Goal: Task Accomplishment & Management: Manage account settings

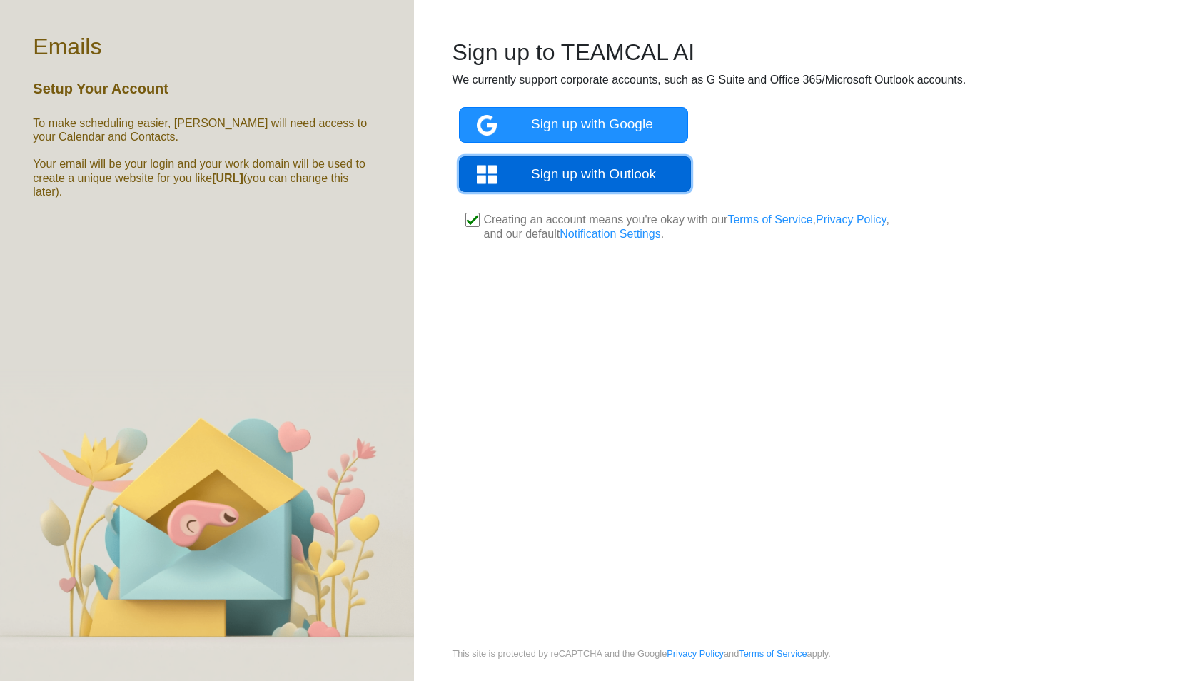
click at [568, 171] on link "Sign up with Outlook" at bounding box center [575, 174] width 232 height 36
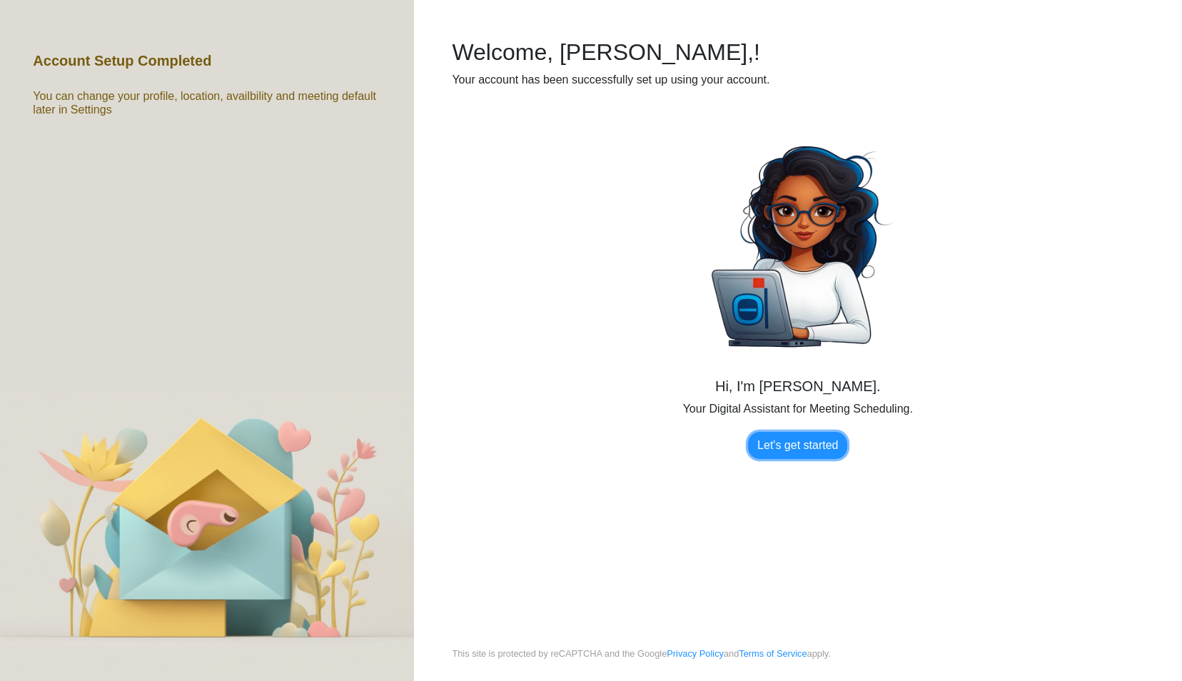
click at [800, 453] on link "Let's get started" at bounding box center [797, 445] width 99 height 27
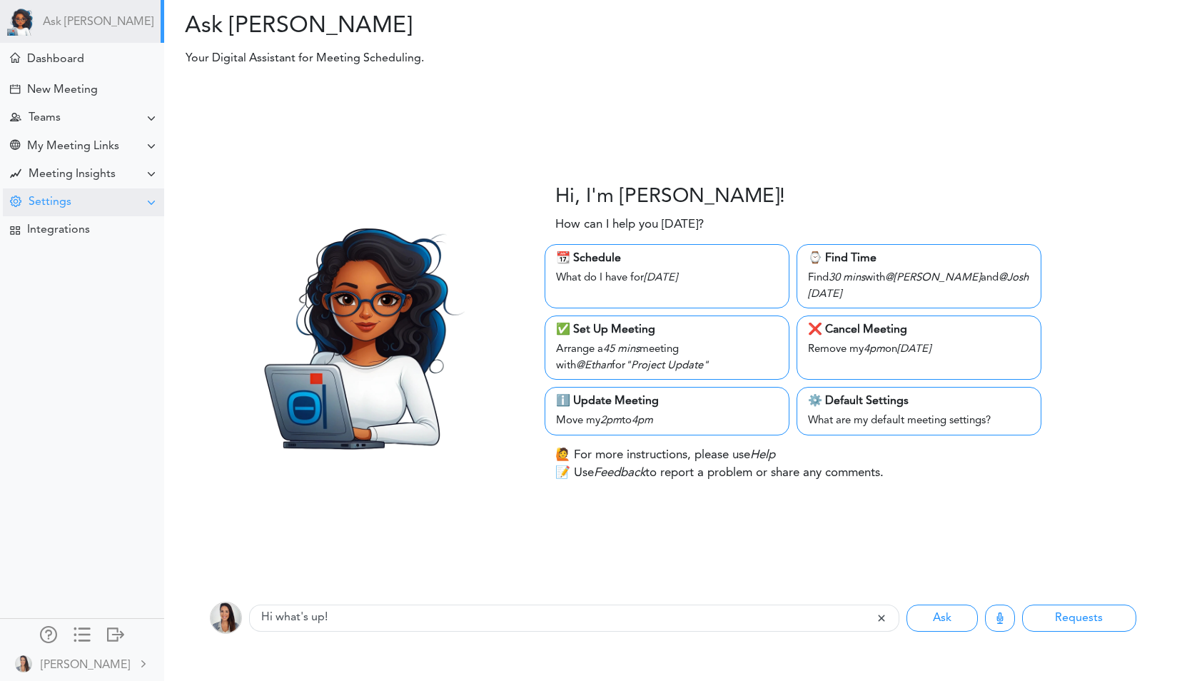
click at [100, 197] on div "Settings" at bounding box center [83, 202] width 161 height 28
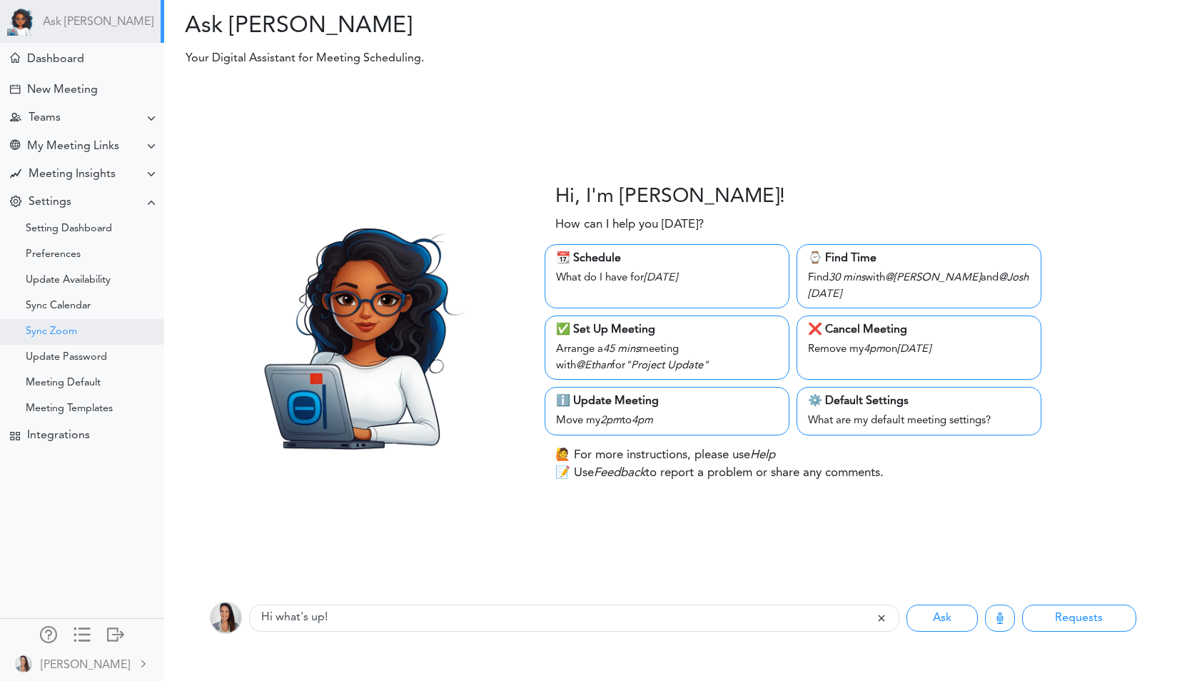
click at [73, 329] on div "Sync Zoom" at bounding box center [51, 331] width 51 height 7
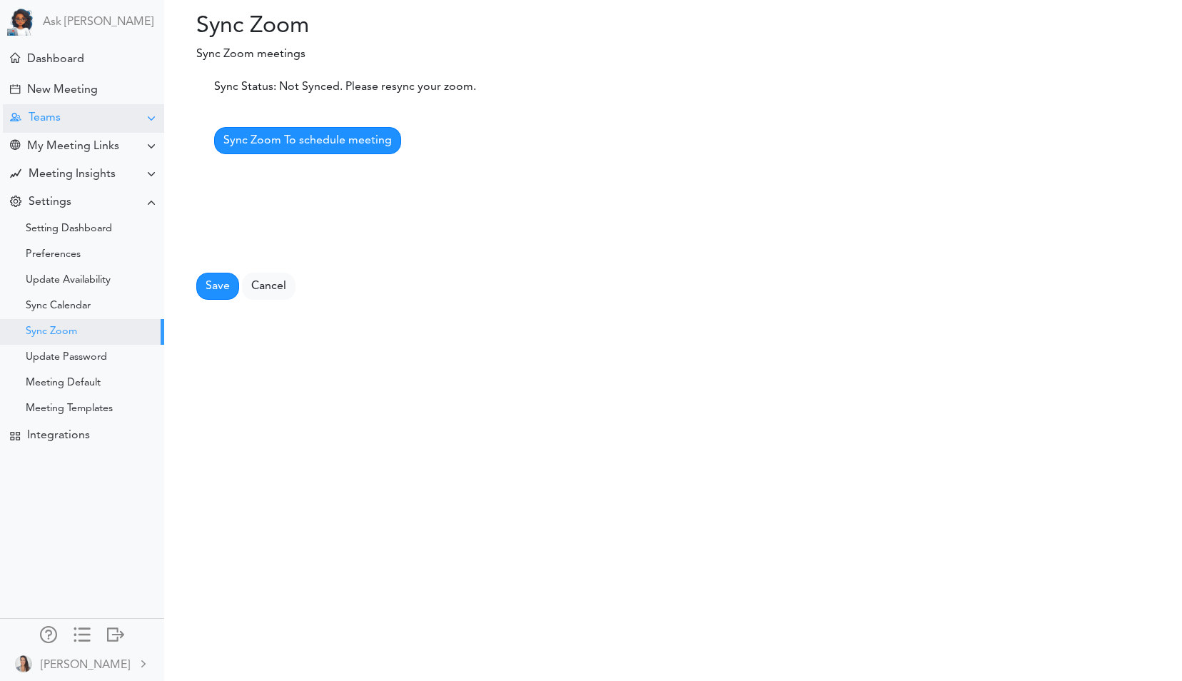
click at [106, 123] on div "Teams" at bounding box center [83, 118] width 161 height 28
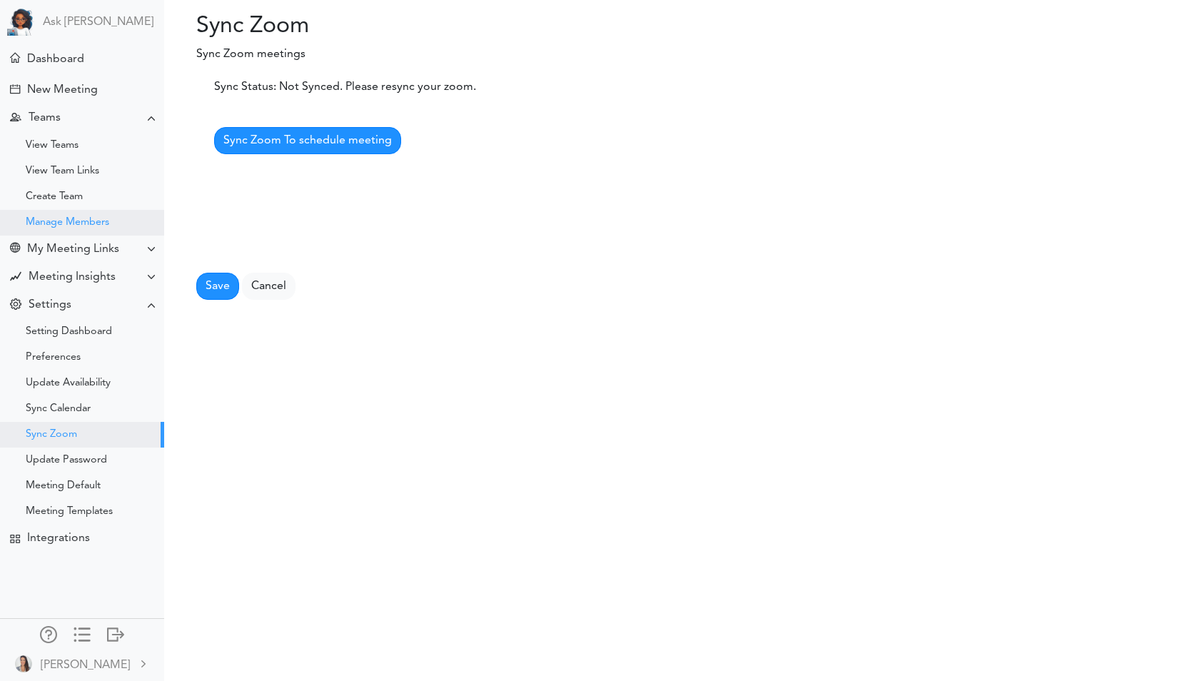
click at [89, 223] on div "Manage Members" at bounding box center [68, 222] width 84 height 7
click at [89, 219] on div "Manage Members" at bounding box center [68, 222] width 84 height 7
click at [261, 281] on link "Cancel" at bounding box center [269, 286] width 54 height 27
click at [278, 288] on link "Cancel" at bounding box center [269, 286] width 54 height 27
click at [114, 226] on div "Manage Members" at bounding box center [82, 223] width 164 height 26
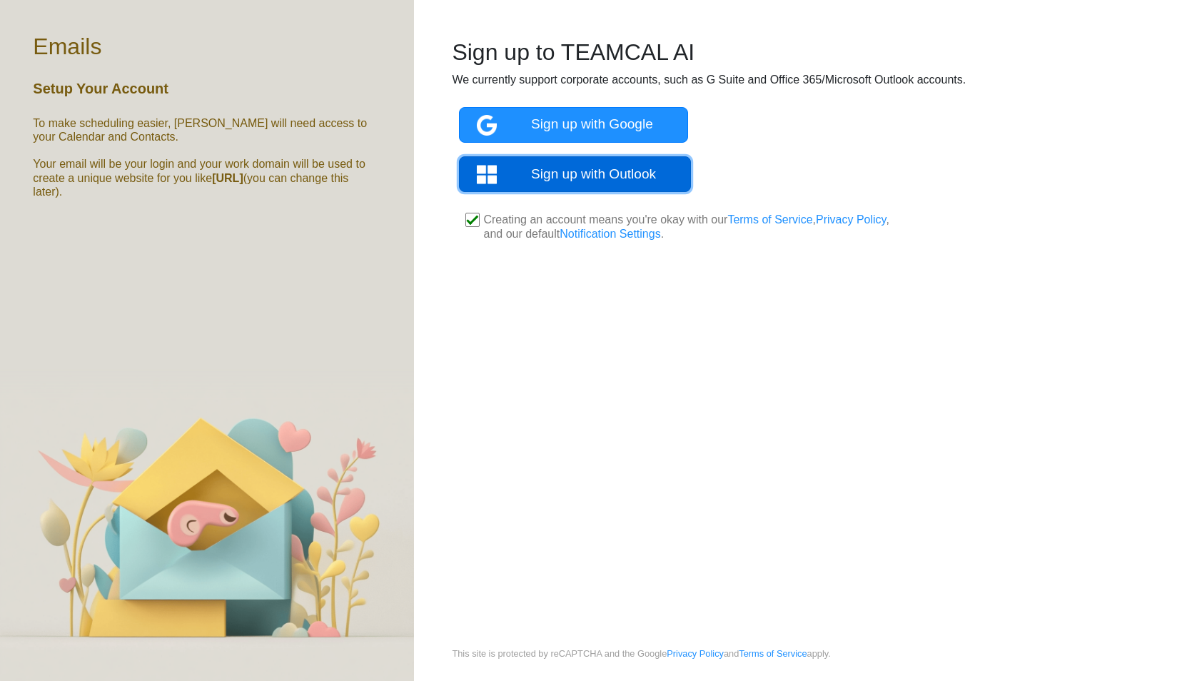
click at [568, 173] on link "Sign up with Outlook" at bounding box center [575, 174] width 232 height 36
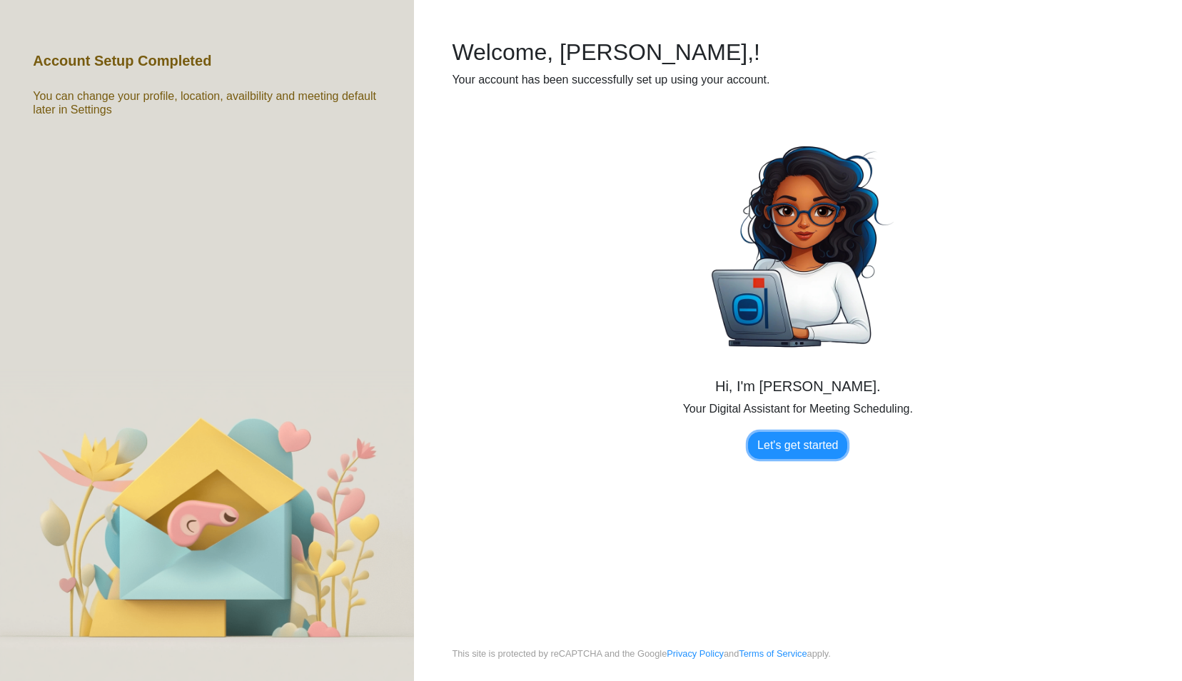
click at [775, 440] on link "Let's get started" at bounding box center [797, 445] width 99 height 27
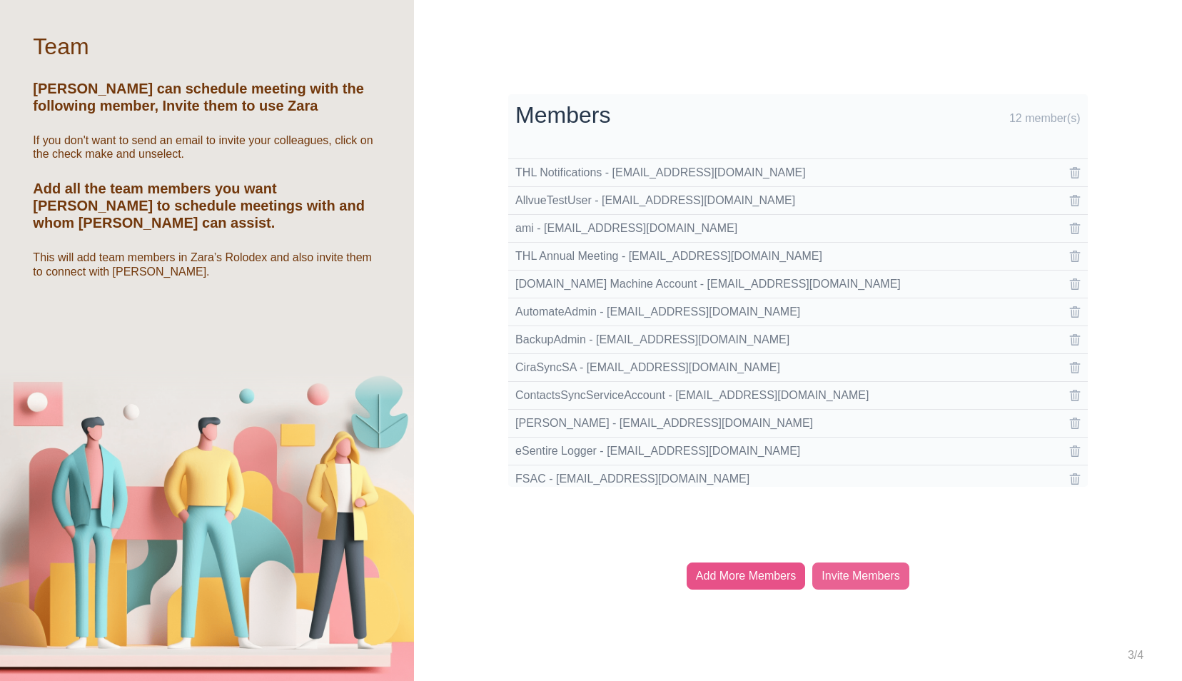
click at [767, 582] on div "Add More Members" at bounding box center [746, 576] width 119 height 27
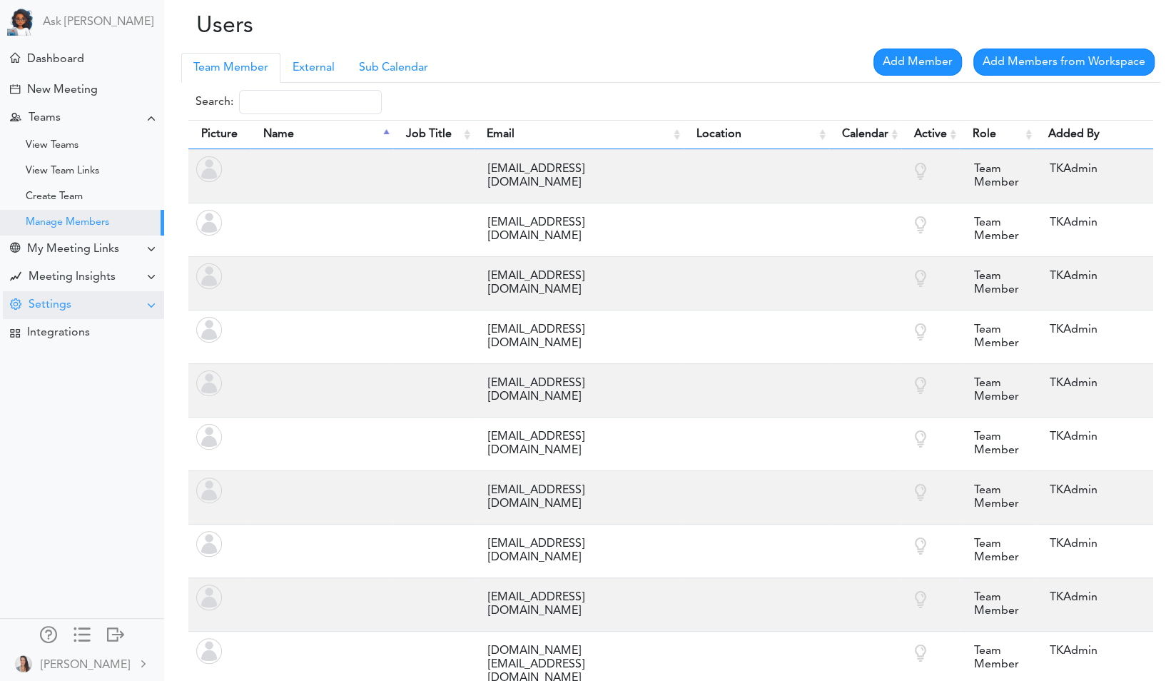
click at [59, 301] on div "Settings" at bounding box center [50, 305] width 43 height 14
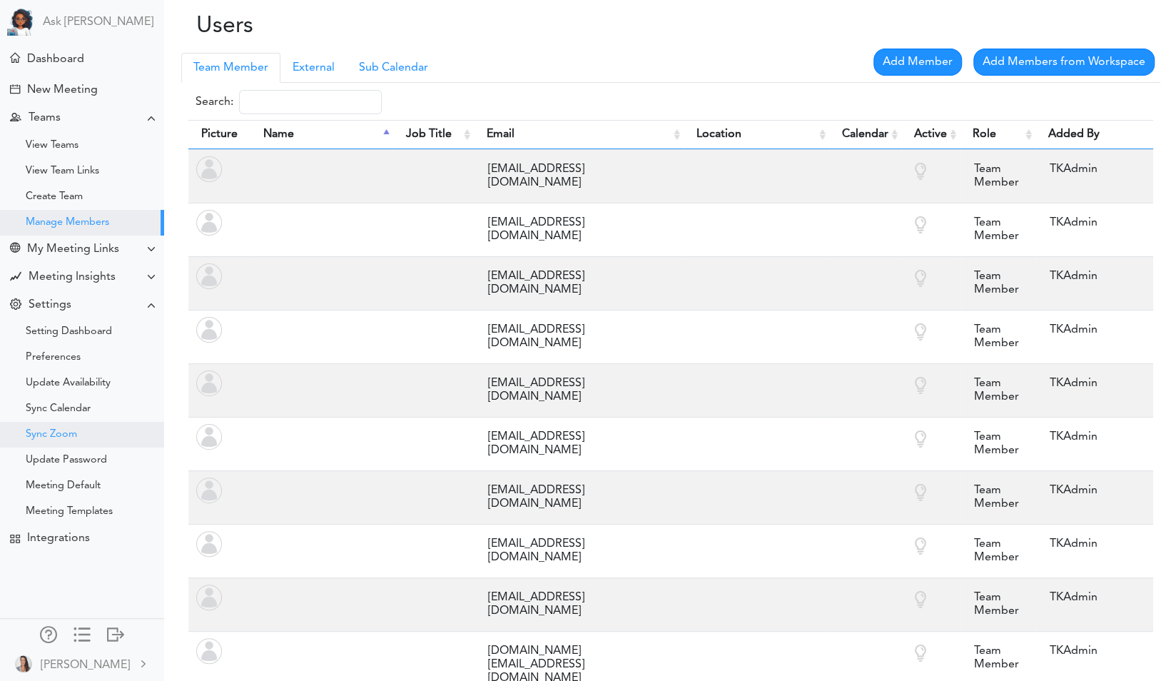
click at [56, 440] on div "Sync Zoom" at bounding box center [82, 435] width 164 height 26
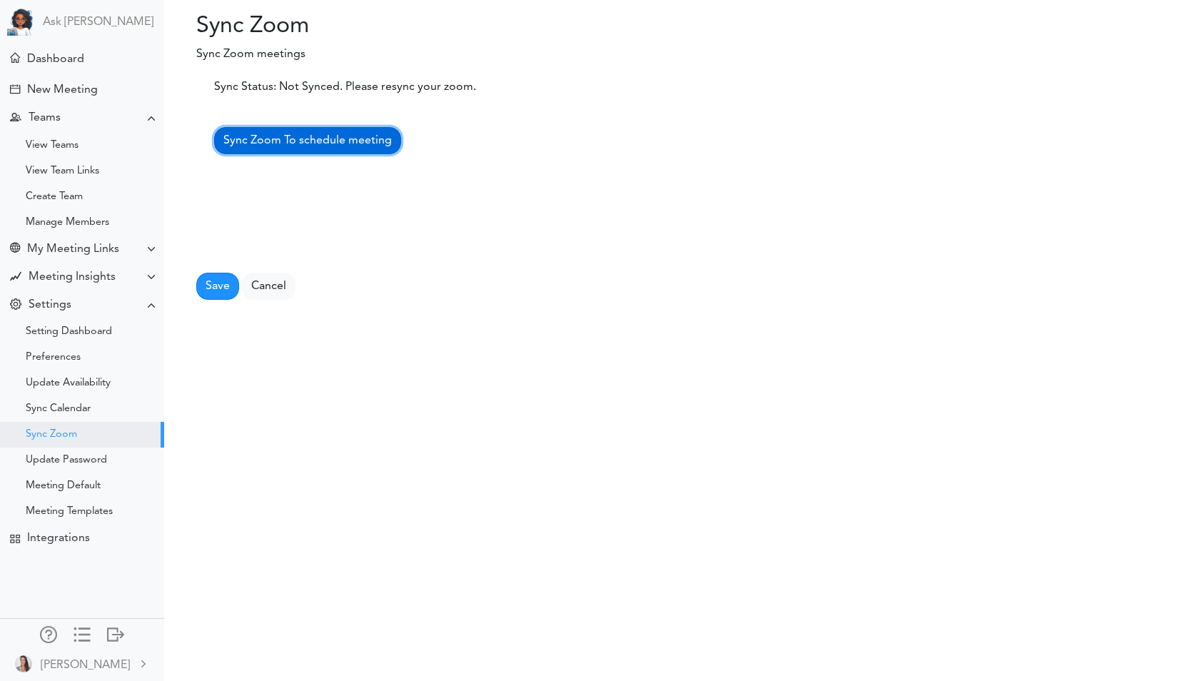
click at [308, 143] on span "Sync Zoom To schedule meeting" at bounding box center [307, 140] width 168 height 11
